Goal: Navigation & Orientation: Find specific page/section

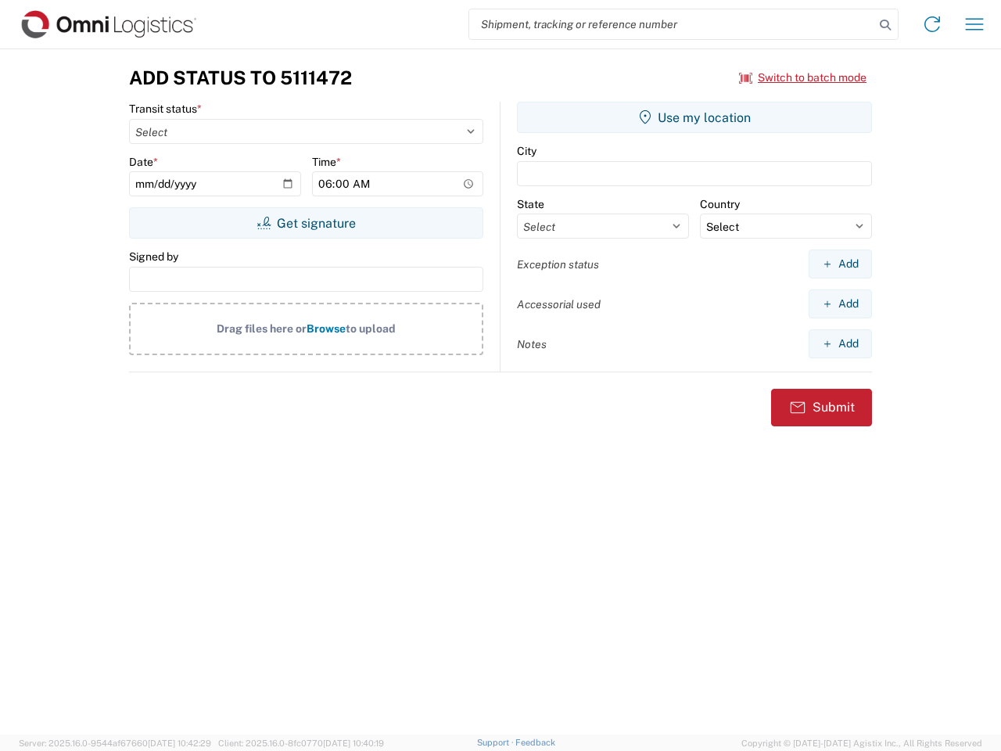
click at [672, 24] on input "search" at bounding box center [671, 24] width 405 height 30
click at [886, 25] on icon at bounding box center [886, 25] width 22 height 22
click at [933, 24] on icon at bounding box center [932, 24] width 25 height 25
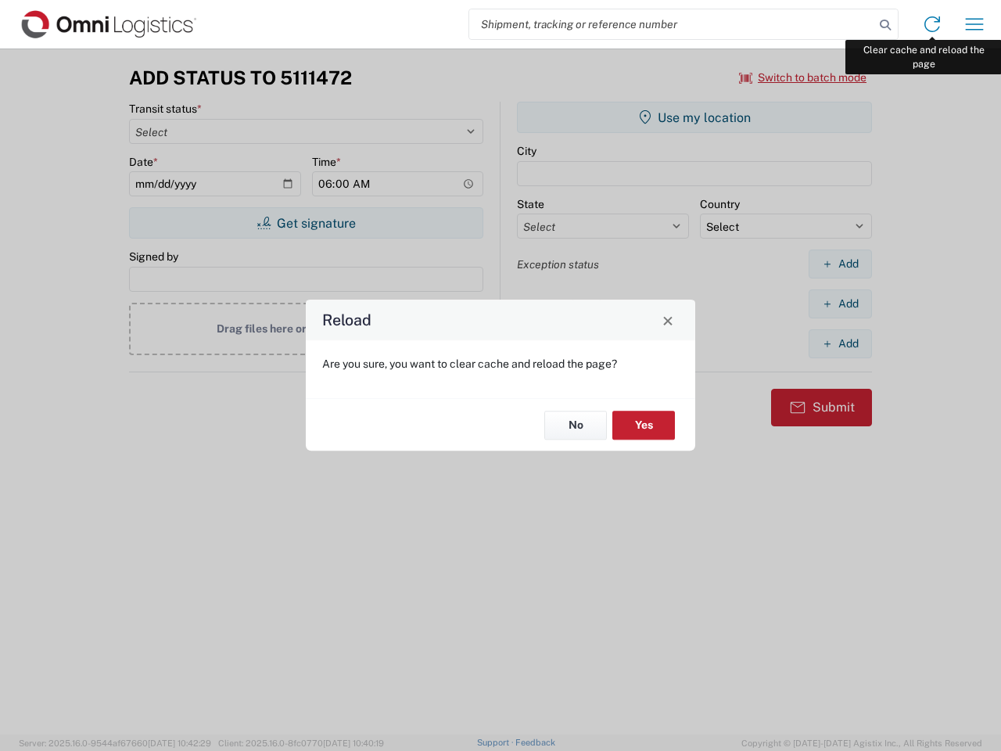
click at [975, 24] on div "Reload Are you sure, you want to clear cache and reload the page? No Yes" at bounding box center [500, 375] width 1001 height 751
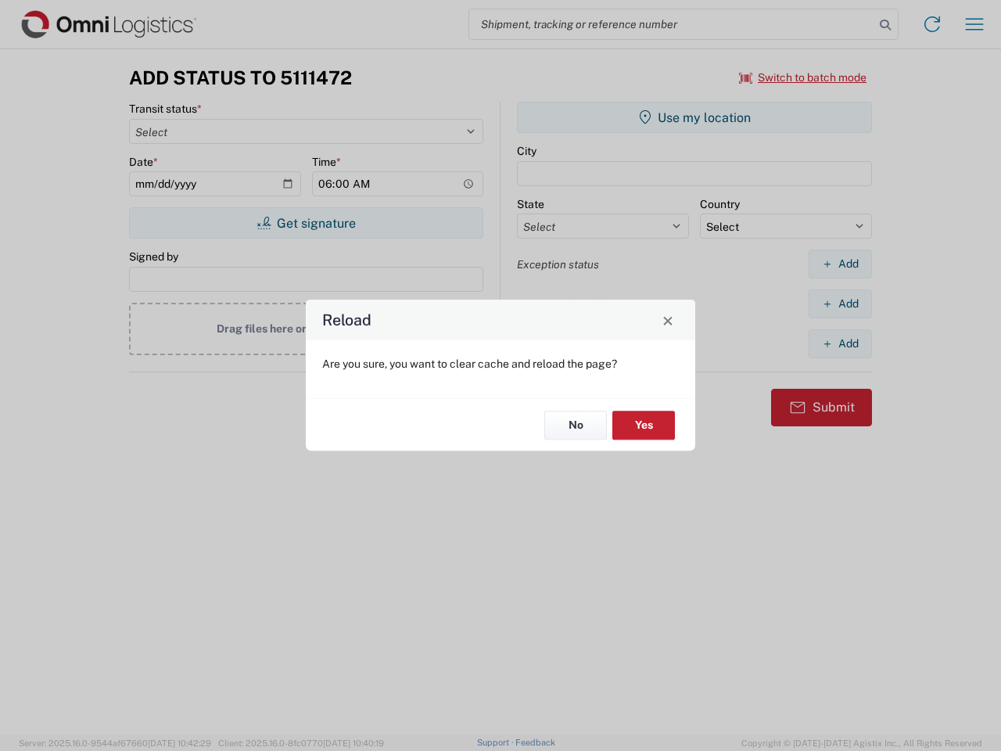
click at [804, 77] on div "Reload Are you sure, you want to clear cache and reload the page? No Yes" at bounding box center [500, 375] width 1001 height 751
click at [306, 223] on div "Reload Are you sure, you want to clear cache and reload the page? No Yes" at bounding box center [500, 375] width 1001 height 751
click at [695, 117] on div "Reload Are you sure, you want to clear cache and reload the page? No Yes" at bounding box center [500, 375] width 1001 height 751
click at [840, 264] on div "Reload Are you sure, you want to clear cache and reload the page? No Yes" at bounding box center [500, 375] width 1001 height 751
click at [840, 304] on div "Reload Are you sure, you want to clear cache and reload the page? No Yes" at bounding box center [500, 375] width 1001 height 751
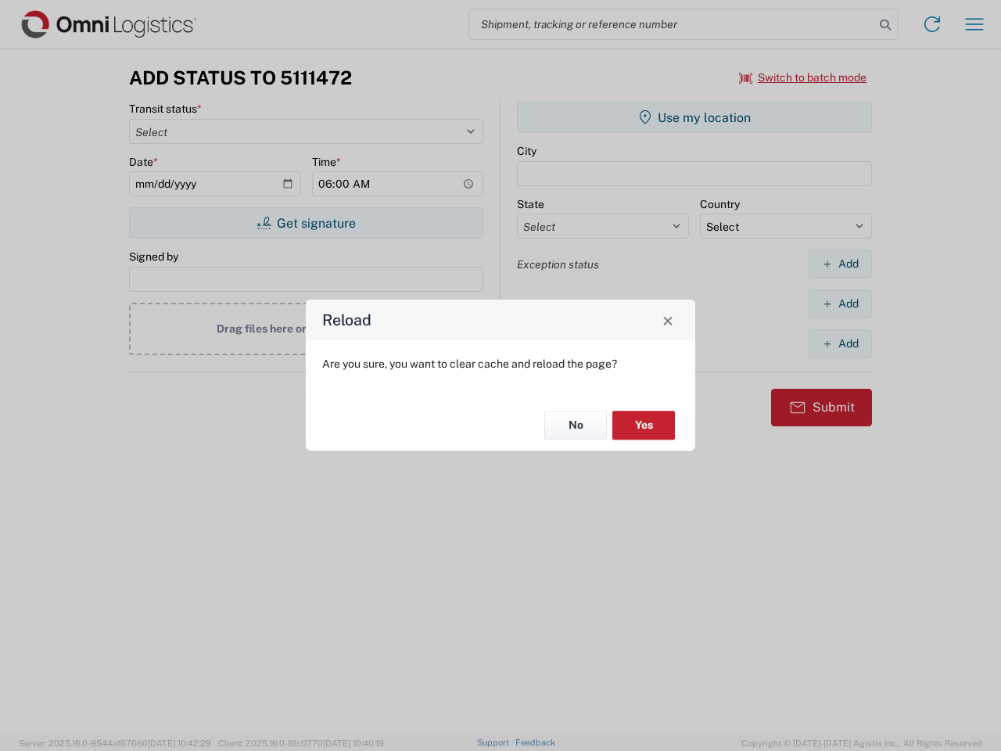
click at [840, 343] on div "Reload Are you sure, you want to clear cache and reload the page? No Yes" at bounding box center [500, 375] width 1001 height 751
